Goal: Find specific page/section: Find specific page/section

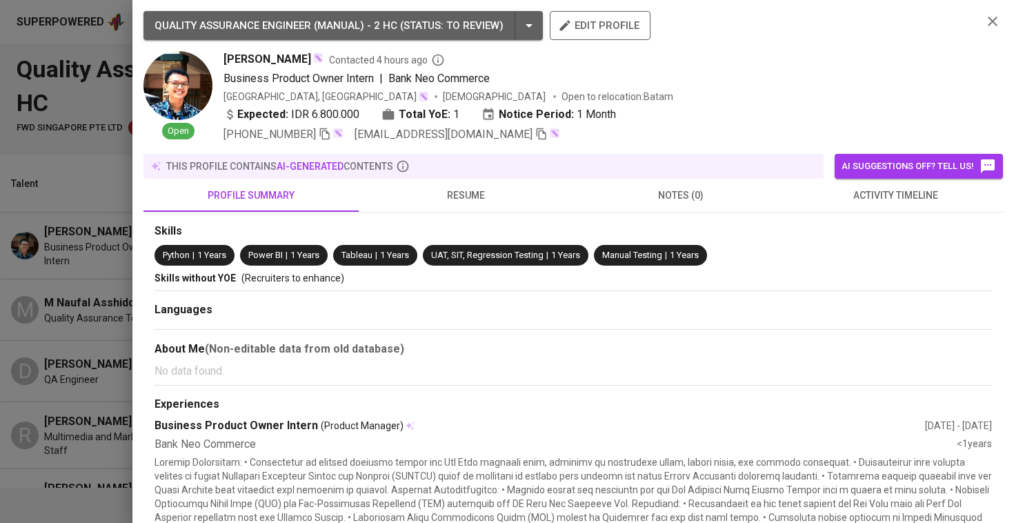
scroll to position [0, 68]
click at [33, 305] on div at bounding box center [507, 261] width 1014 height 523
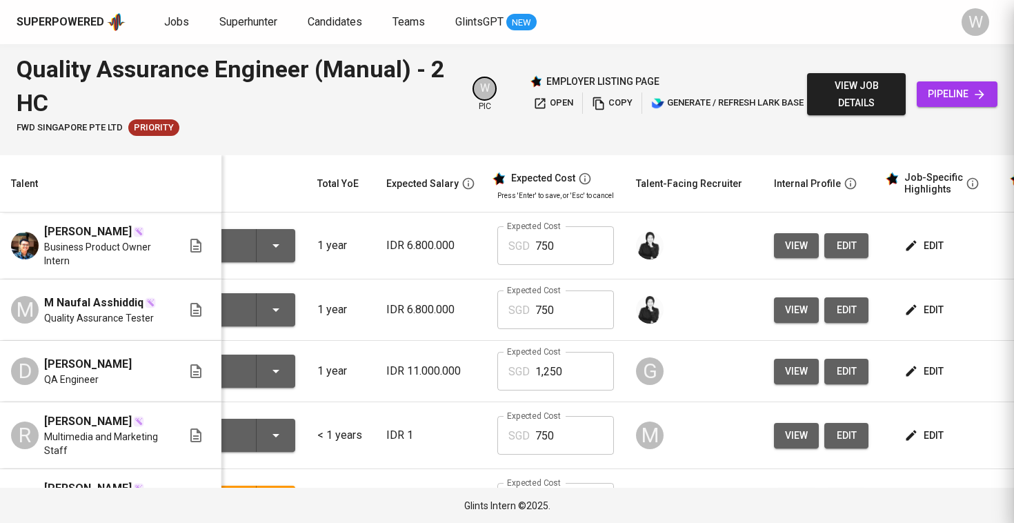
click at [87, 311] on span "M Naufal Asshiddiq" at bounding box center [93, 302] width 99 height 17
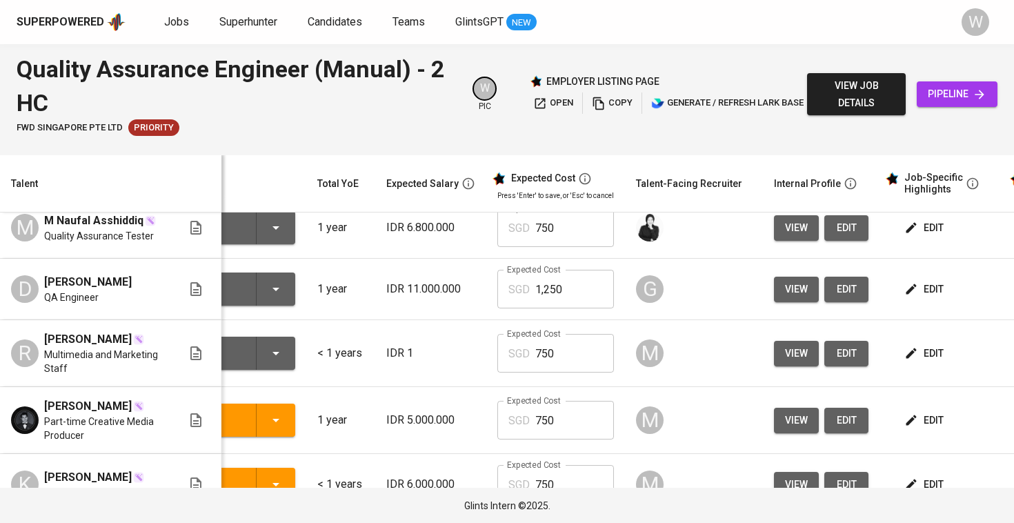
scroll to position [83, 68]
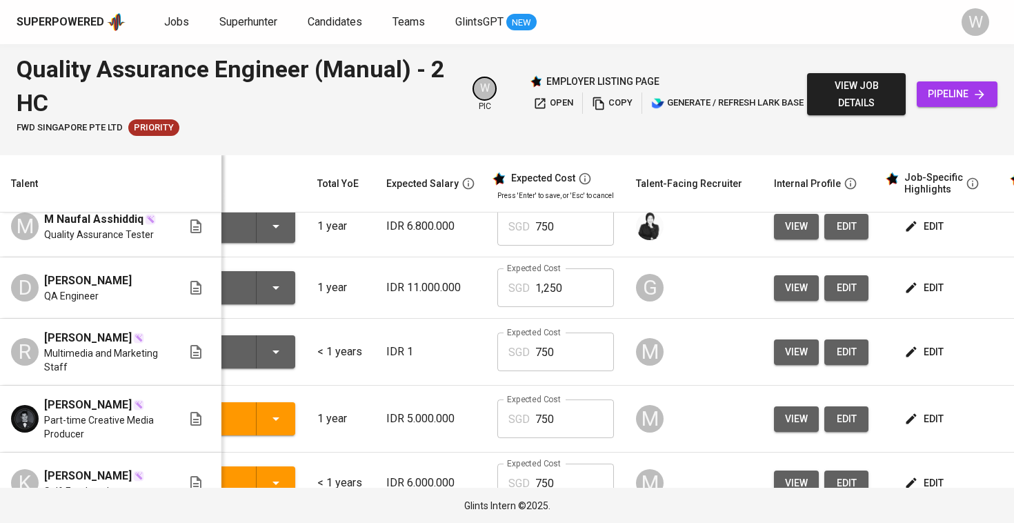
click at [430, 337] on td "IDR 1" at bounding box center [430, 352] width 111 height 67
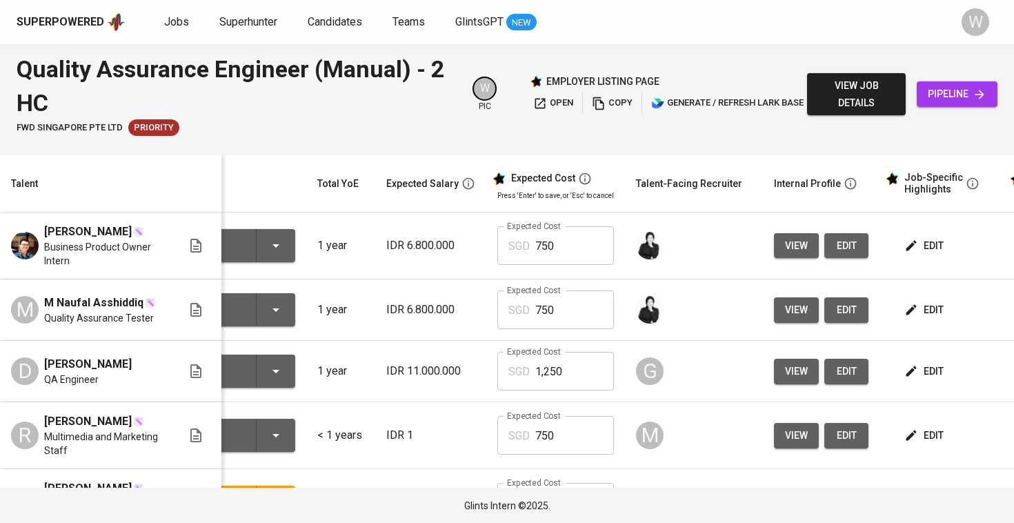
scroll to position [0, 68]
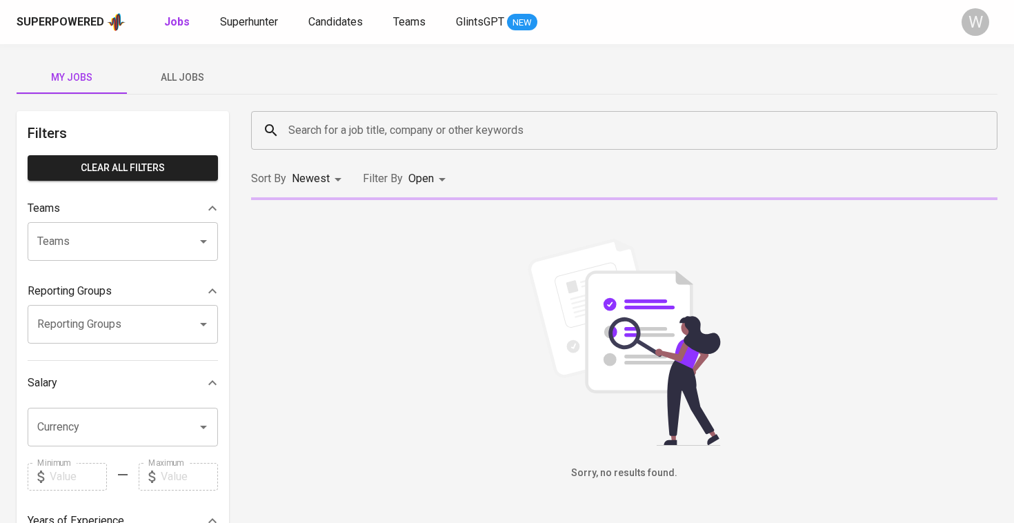
scroll to position [219, 0]
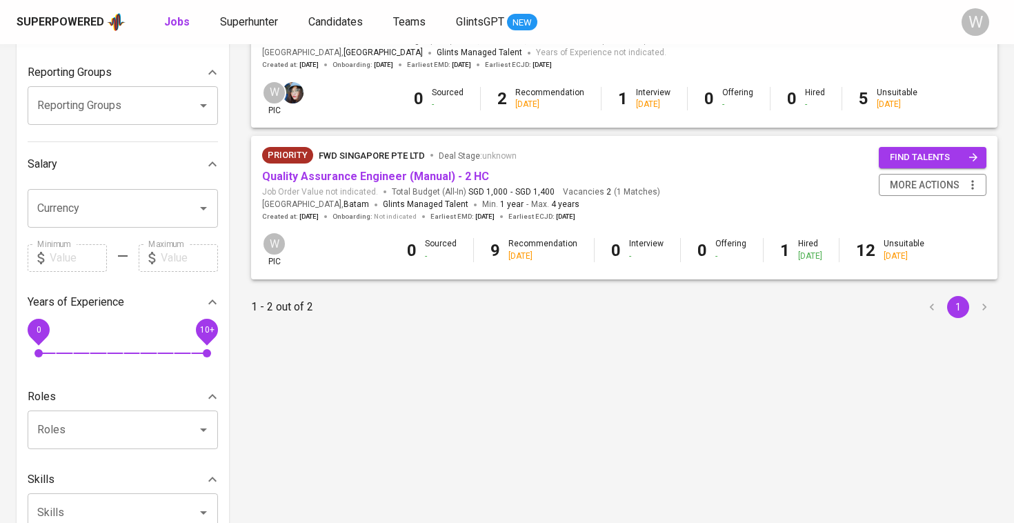
click at [369, 166] on div "Priority FWD Singapore Pte Ltd Deal Stage : unknown" at bounding box center [461, 158] width 398 height 22
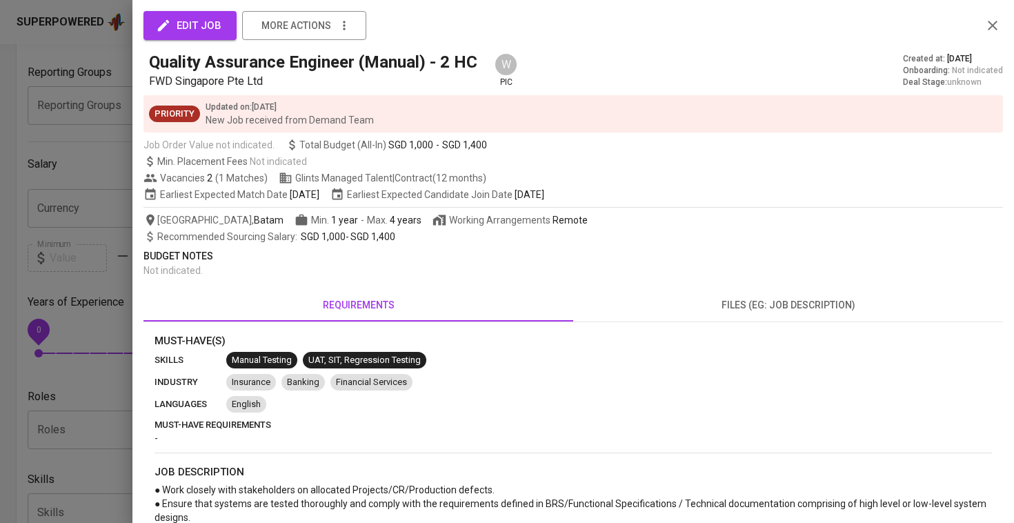
click at [88, 242] on div at bounding box center [507, 261] width 1014 height 523
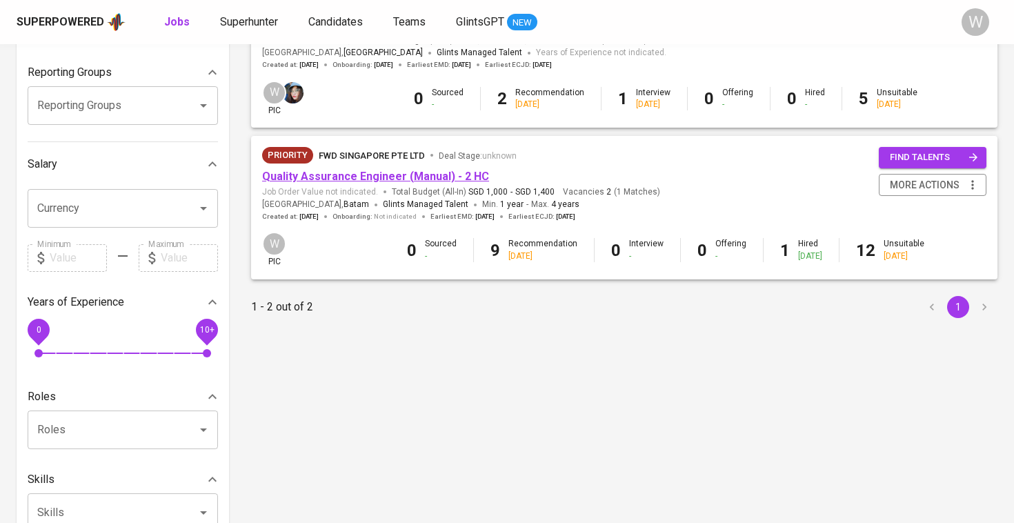
click at [335, 170] on link "Quality Assurance Engineer (Manual) - 2 HC" at bounding box center [375, 176] width 227 height 13
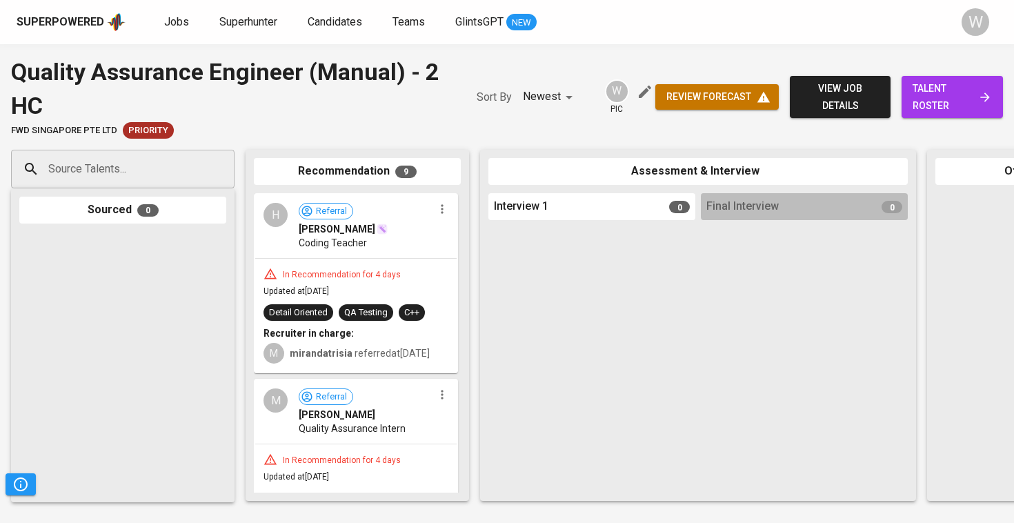
click at [758, 384] on div at bounding box center [804, 358] width 207 height 267
